Goal: Transaction & Acquisition: Subscribe to service/newsletter

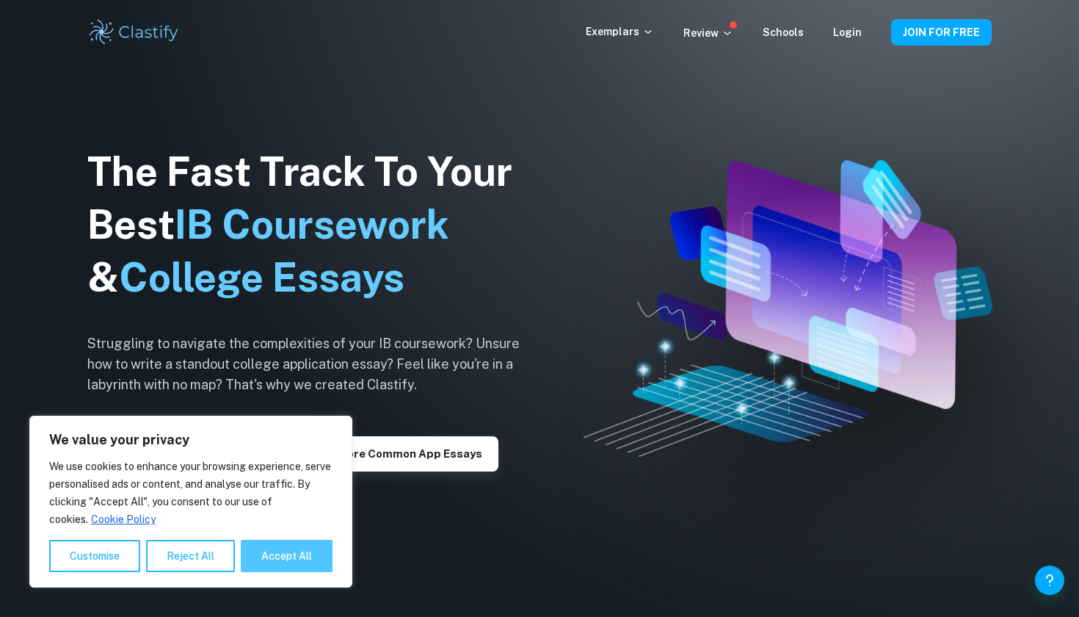
click at [291, 559] on button "Accept All" at bounding box center [287, 556] width 92 height 32
checkbox input "true"
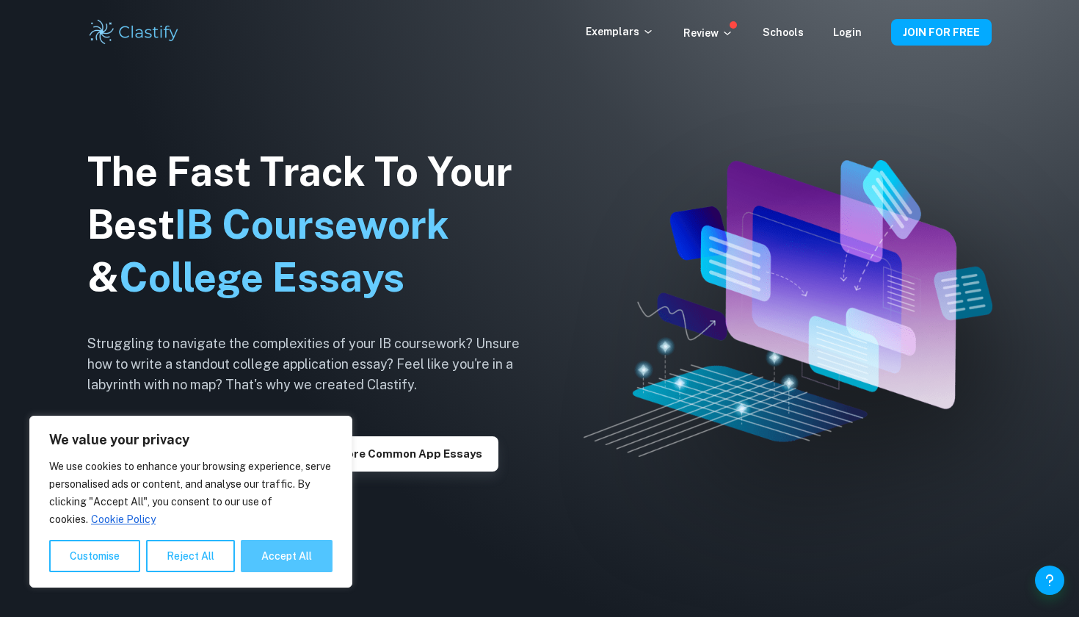
checkbox input "true"
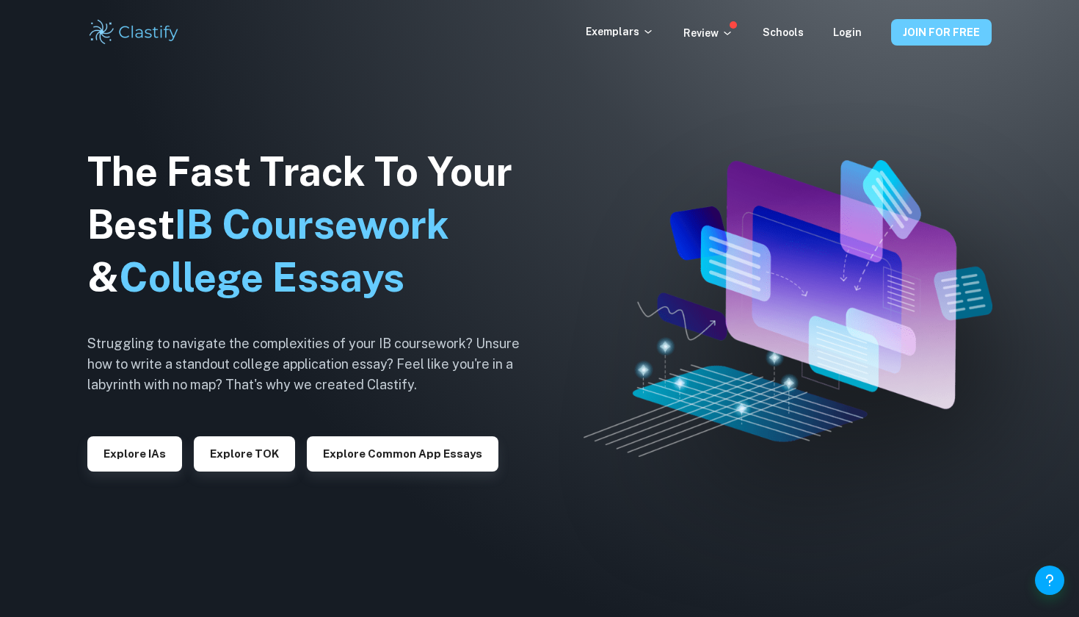
click at [958, 38] on button "JOIN FOR FREE" at bounding box center [941, 32] width 101 height 26
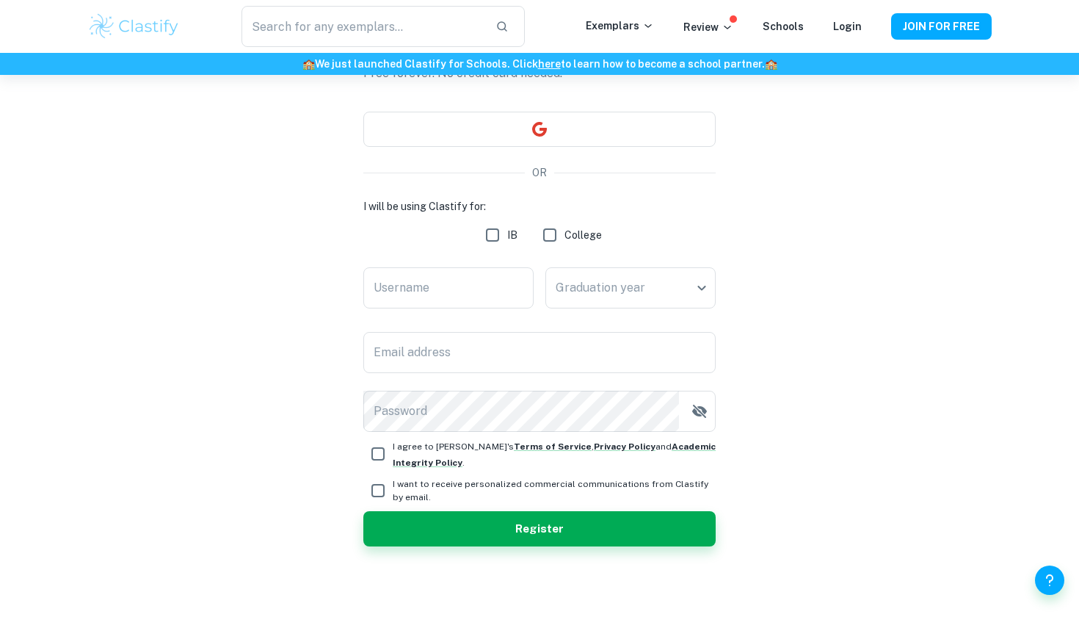
scroll to position [113, 0]
click at [786, 32] on div "Schools" at bounding box center [783, 27] width 41 height 18
click at [708, 40] on div "​ Exemplars Review Schools Login JOIN FOR FREE" at bounding box center [540, 26] width 940 height 41
click at [715, 32] on p "Review" at bounding box center [709, 27] width 50 height 16
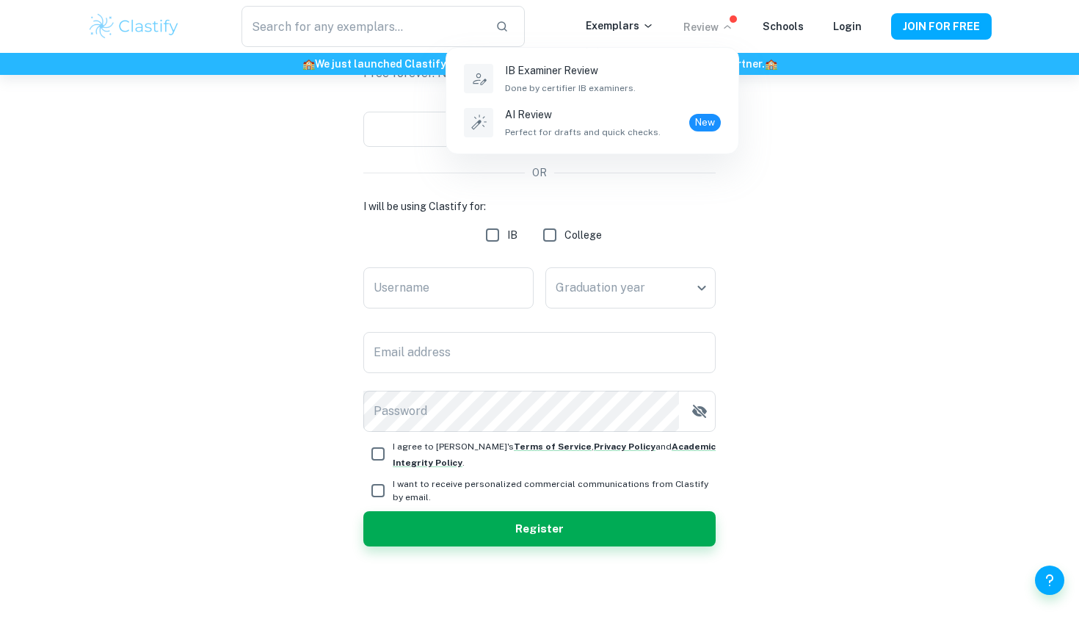
click at [432, 53] on div at bounding box center [539, 308] width 1079 height 617
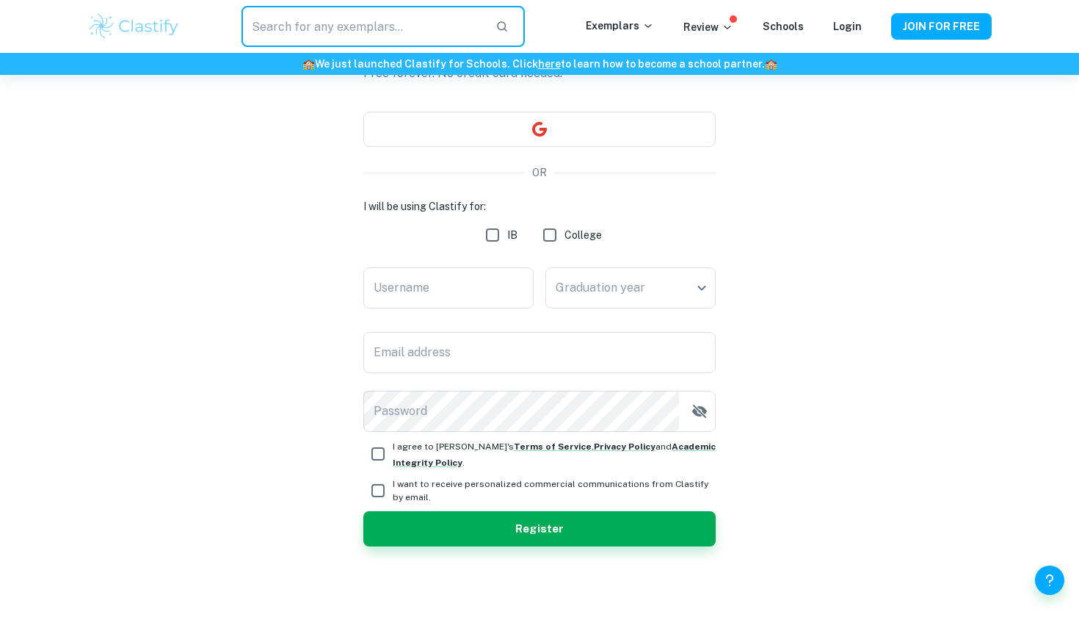
click at [343, 39] on input "text" at bounding box center [363, 26] width 242 height 41
type input "global polkitics"
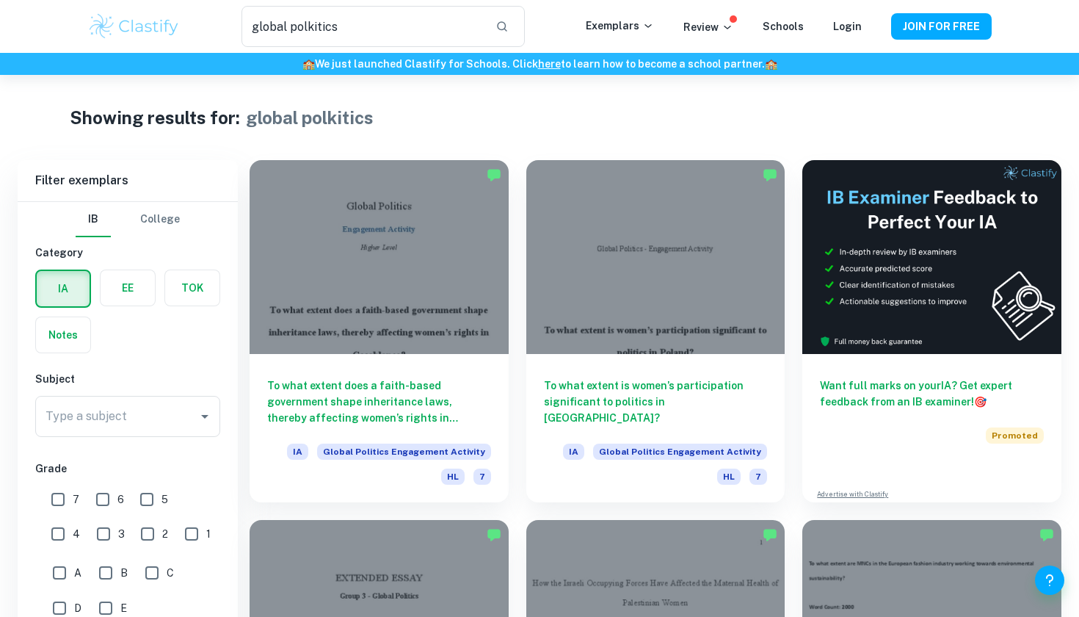
scroll to position [70, 0]
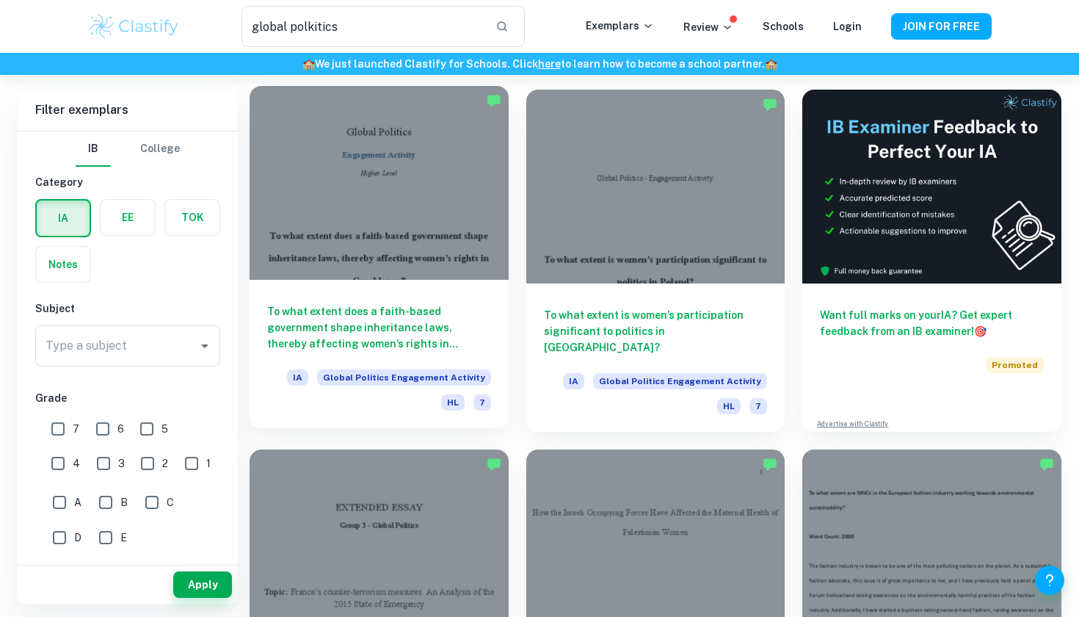
click at [359, 156] on div at bounding box center [379, 183] width 259 height 194
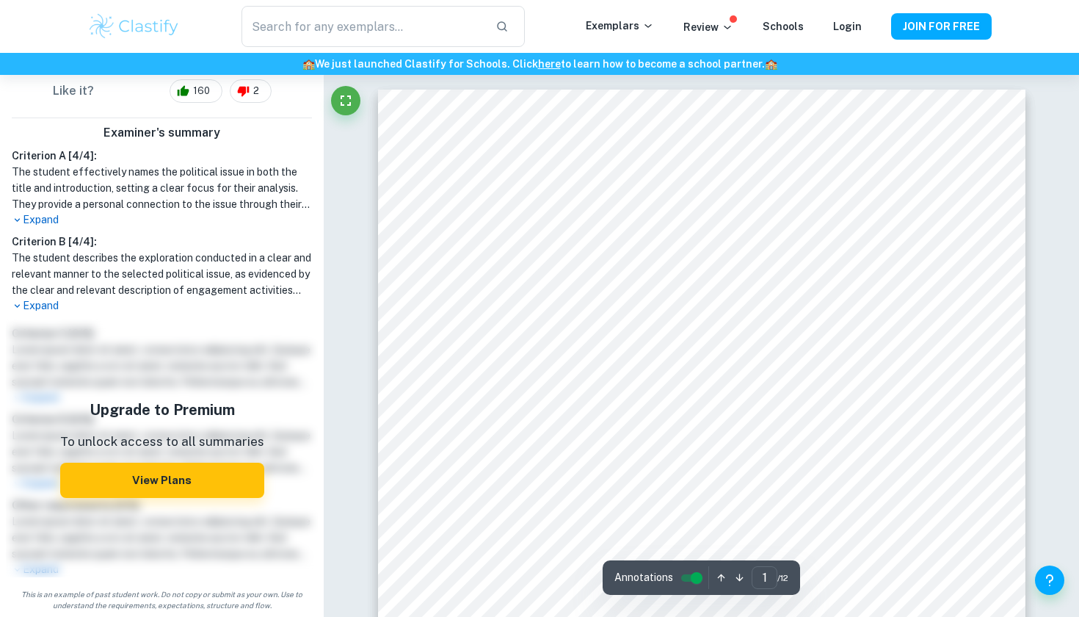
scroll to position [389, 0]
click at [214, 503] on div "Upgrade to Premium To unlock access to all summaries View Plans" at bounding box center [162, 448] width 312 height 258
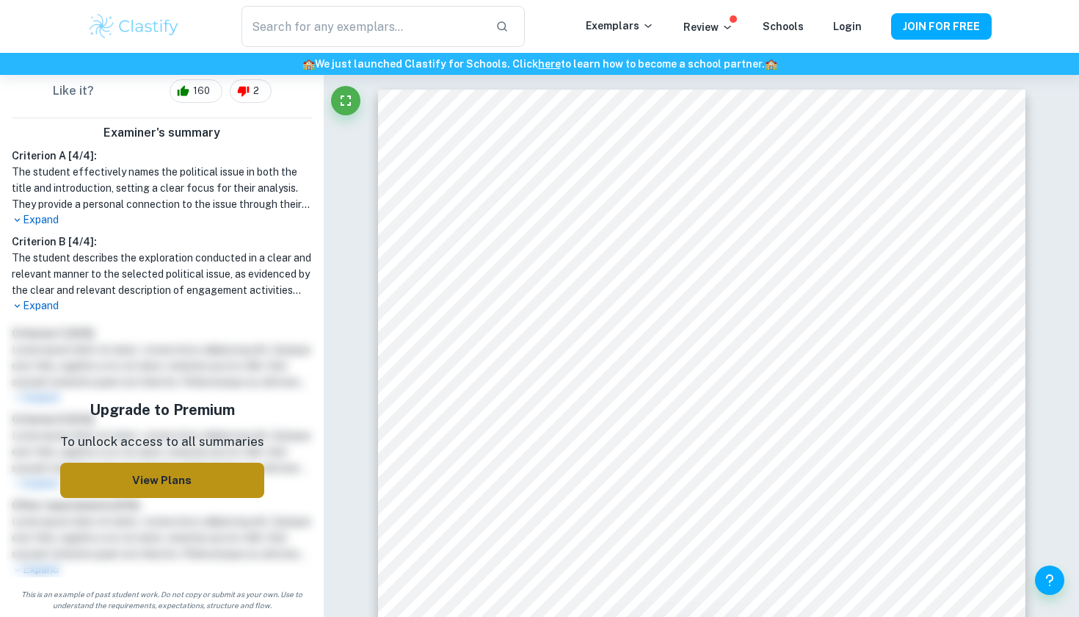
click at [212, 471] on button "View Plans" at bounding box center [162, 480] width 204 height 35
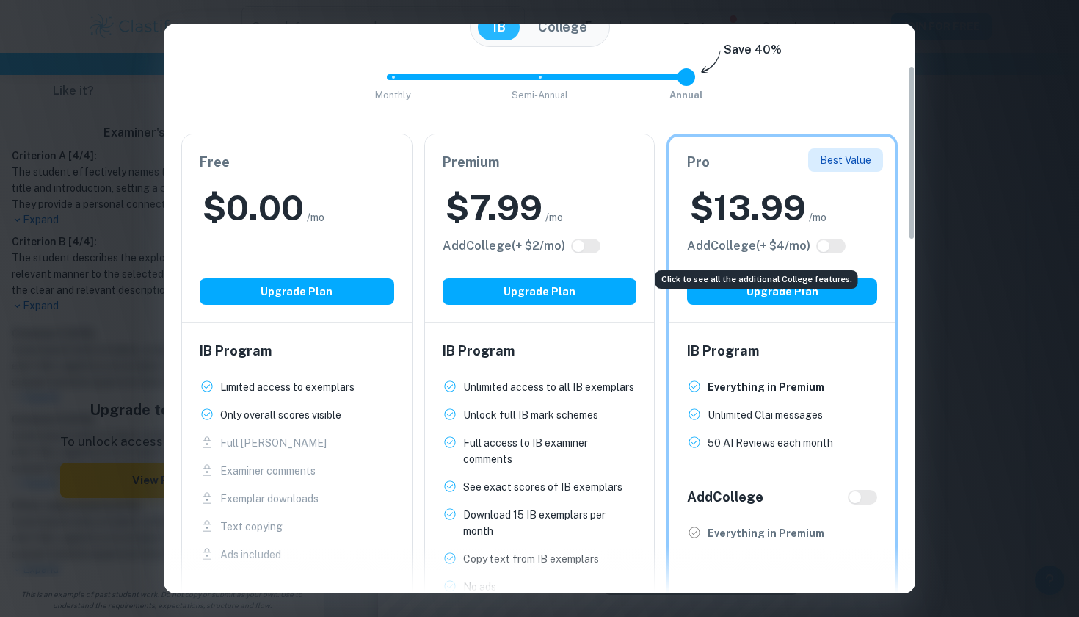
scroll to position [59, 0]
click at [1044, 304] on div "Easily Ace Your IB Coursework & Crush College Essays. Get Clastify Premium Get …" at bounding box center [539, 308] width 1079 height 617
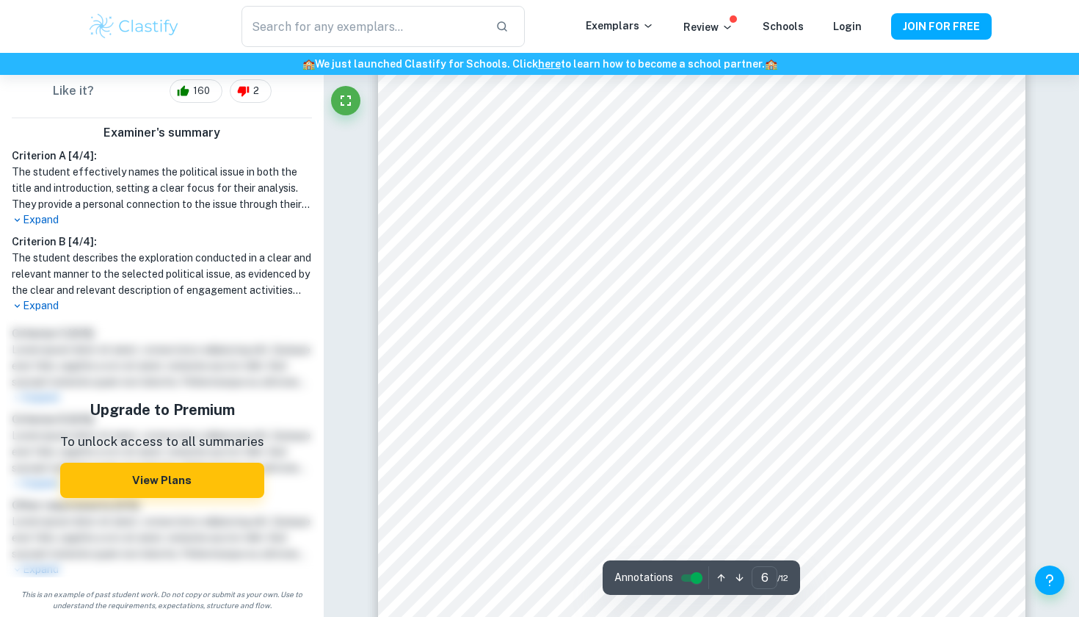
scroll to position [4890, 0]
click at [146, 499] on div "Upgrade to Premium To unlock access to all summaries View Plans" at bounding box center [162, 448] width 312 height 258
click at [162, 486] on button "View Plans" at bounding box center [162, 480] width 204 height 35
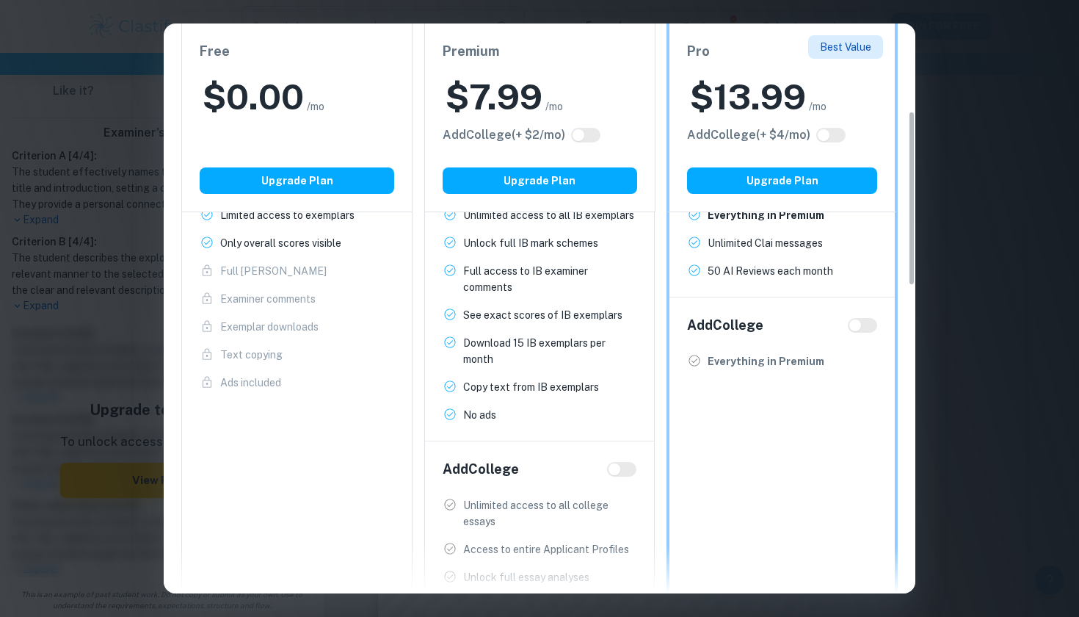
scroll to position [0, 0]
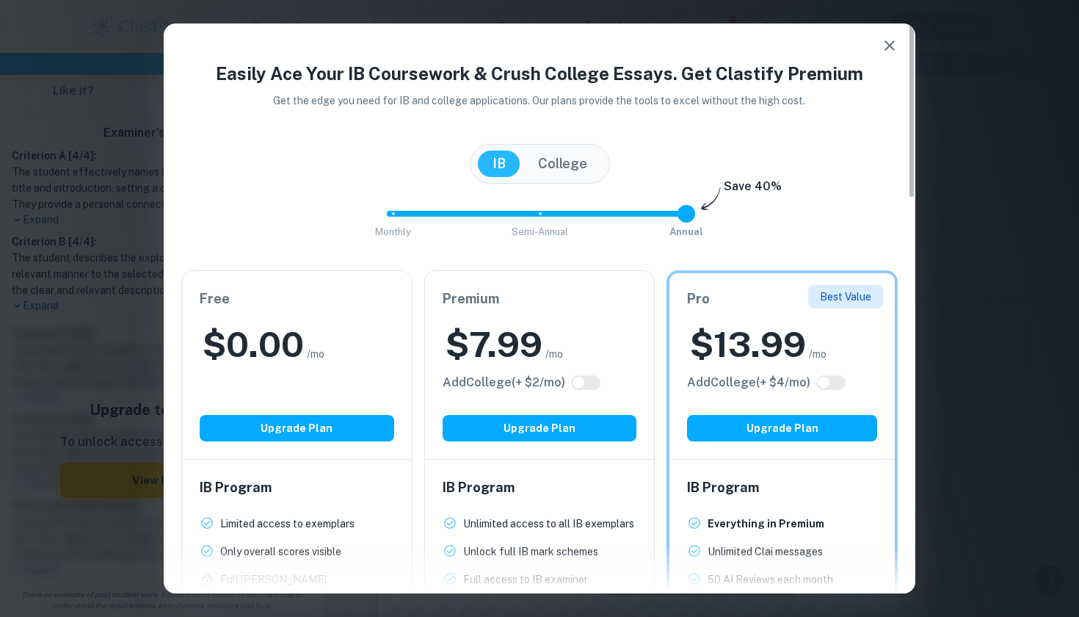
type input "5"
drag, startPoint x: 681, startPoint y: 215, endPoint x: 535, endPoint y: 216, distance: 145.4
click at [535, 217] on span at bounding box center [540, 214] width 18 height 18
drag, startPoint x: 540, startPoint y: 213, endPoint x: 416, endPoint y: 212, distance: 124.1
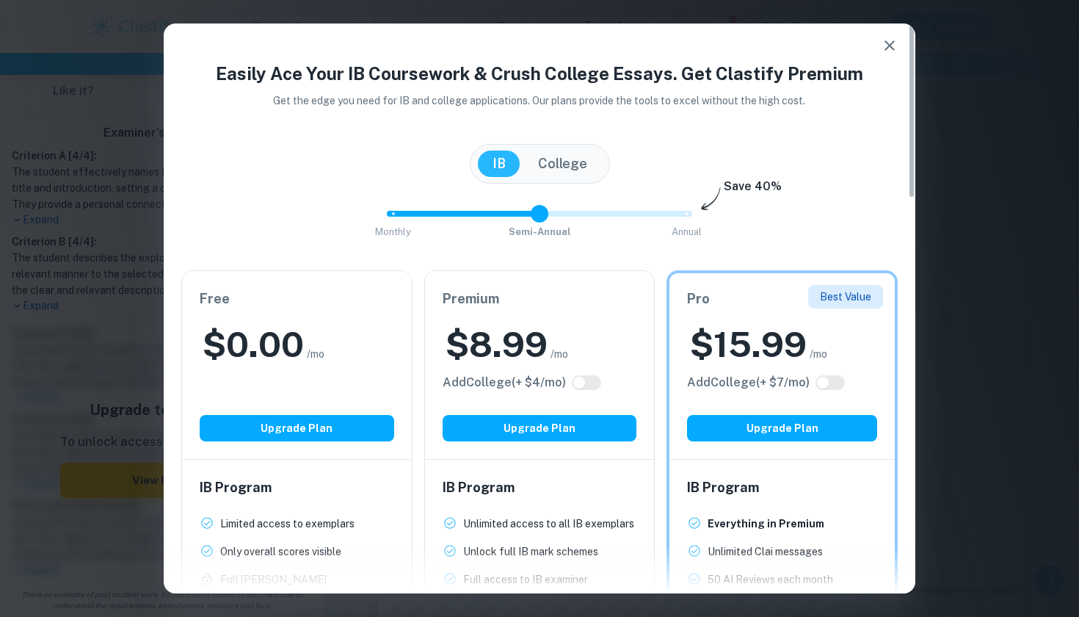
click at [416, 212] on span "Monthly Semi-Annual Annual" at bounding box center [540, 213] width 294 height 25
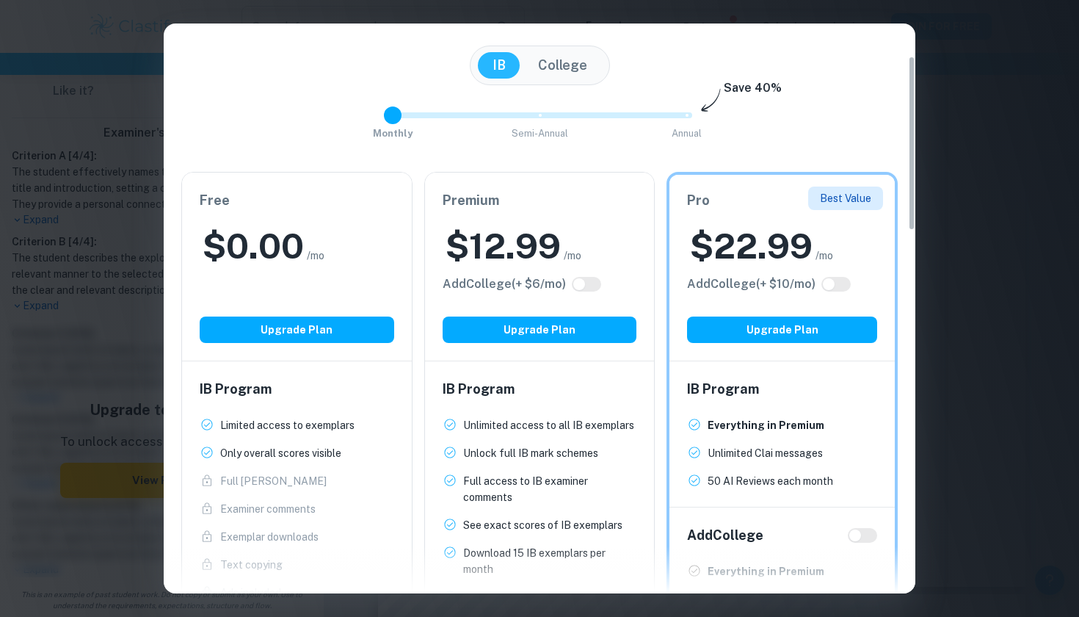
scroll to position [97, 0]
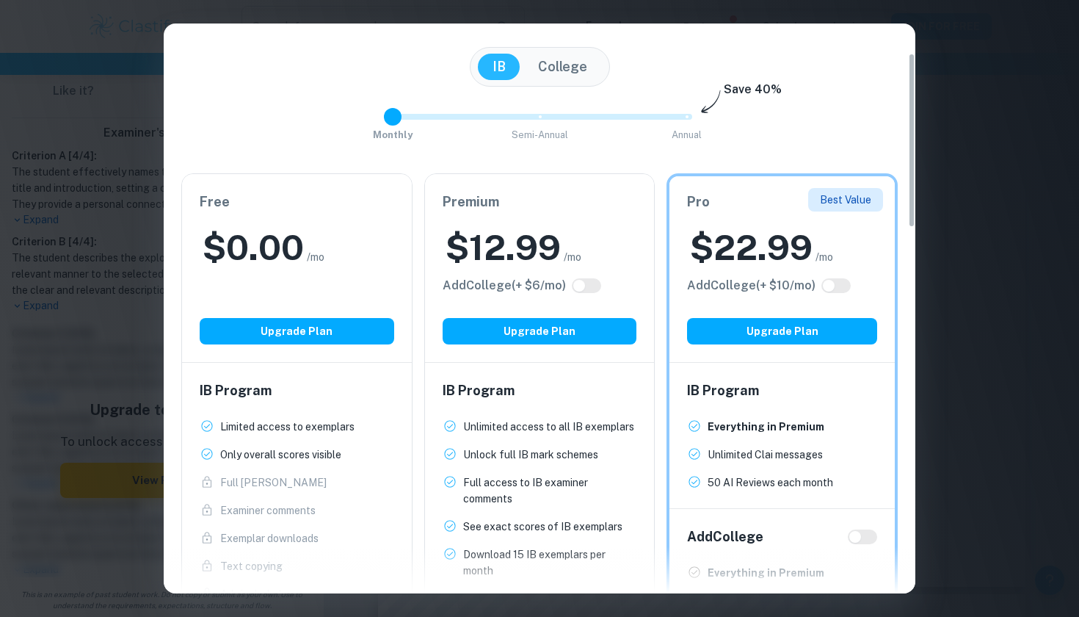
click at [537, 109] on span "Monthly Semi-Annual Annual" at bounding box center [540, 116] width 294 height 25
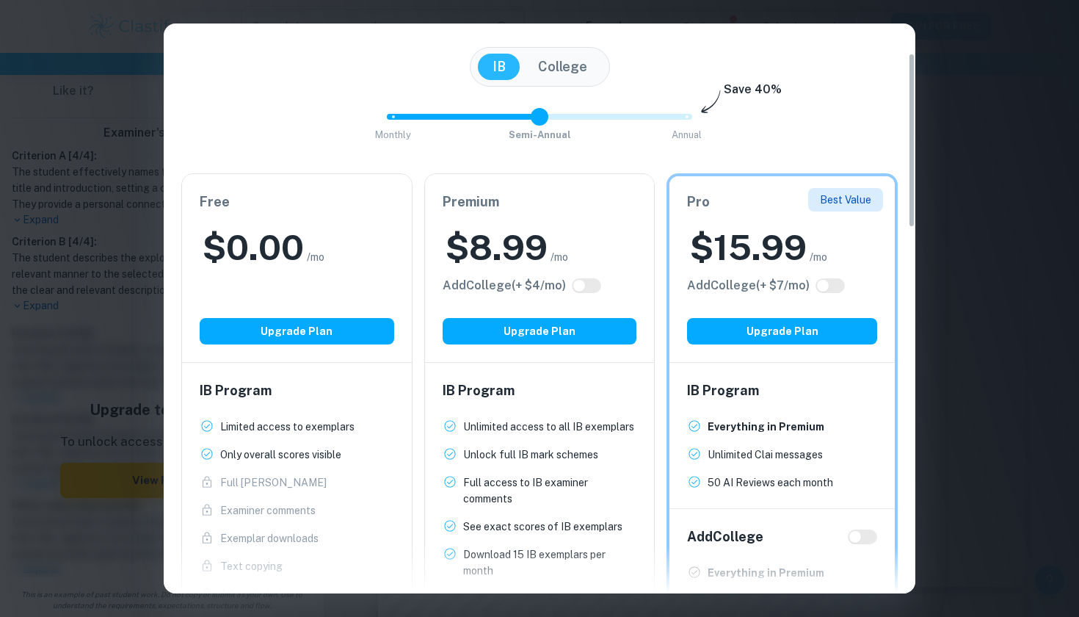
type input "0"
click at [394, 118] on span at bounding box center [460, 117] width 147 height 6
